Goal: Information Seeking & Learning: Learn about a topic

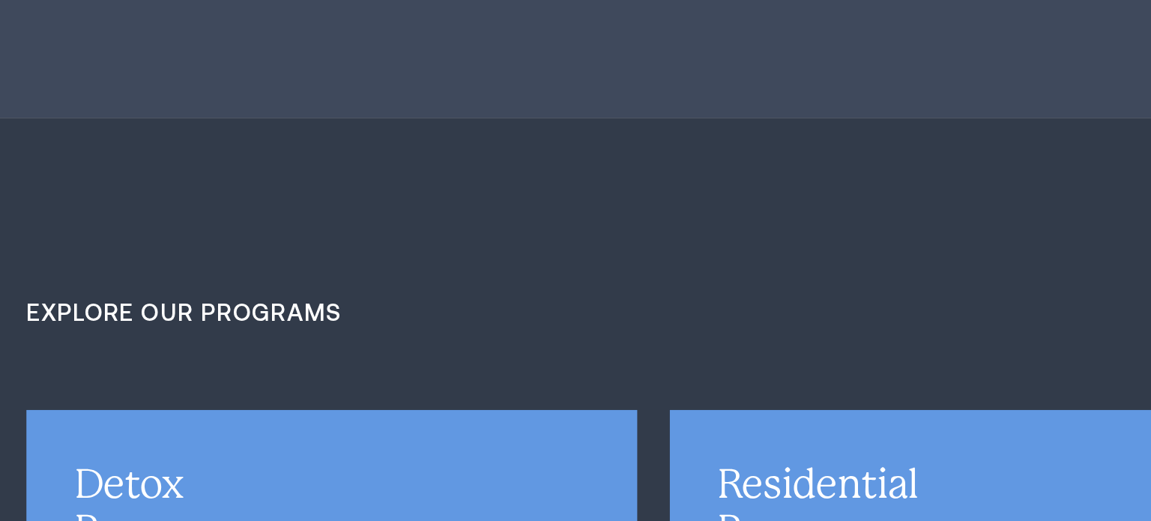
scroll to position [3524, 0]
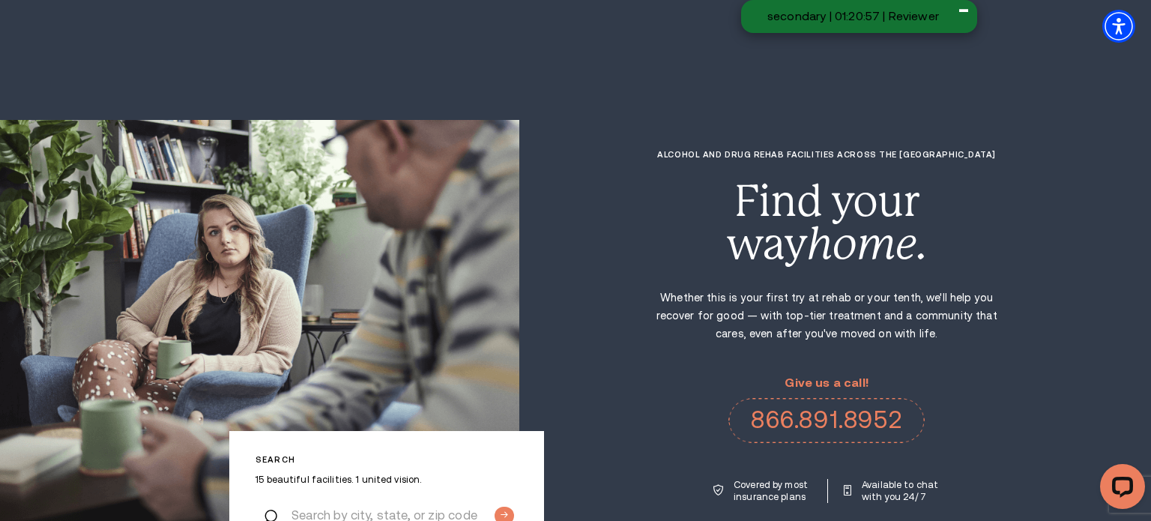
scroll to position [3493, 0]
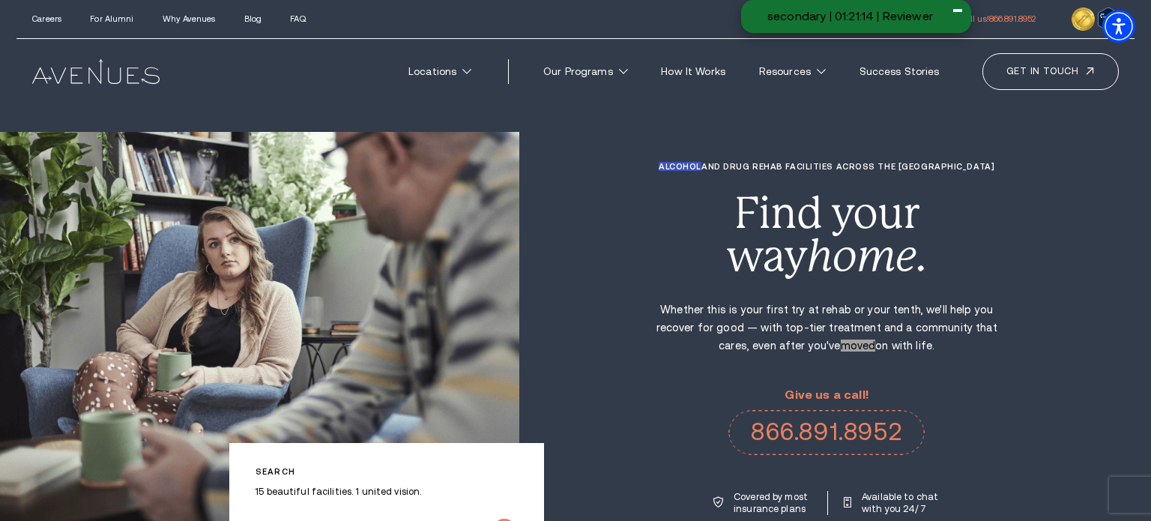
click at [563, 352] on div "Alcohol and Drug Rehab Facilities across the [GEOGRAPHIC_DATA] Find your way ho…" at bounding box center [835, 338] width 632 height 353
